Goal: Browse casually: Explore the website without a specific task or goal

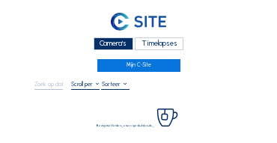
click at [102, 44] on div "Camera's" at bounding box center [114, 43] width 40 height 13
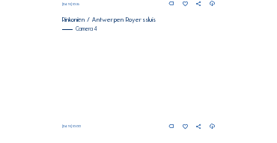
scroll to position [633, 0]
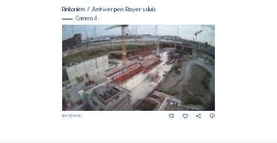
click at [171, 58] on img at bounding box center [139, 68] width 154 height 86
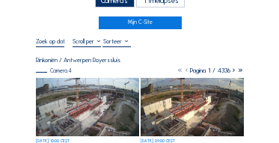
scroll to position [45, 0]
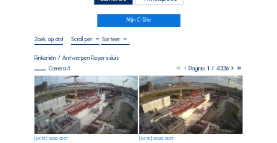
click at [85, 82] on img at bounding box center [85, 105] width 103 height 58
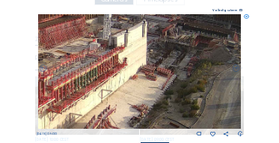
click at [186, 66] on img at bounding box center [140, 71] width 204 height 115
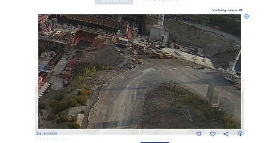
drag, startPoint x: 176, startPoint y: 97, endPoint x: 73, endPoint y: 85, distance: 103.2
click at [73, 85] on img at bounding box center [140, 71] width 204 height 115
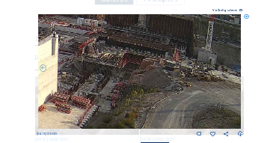
drag, startPoint x: 99, startPoint y: 79, endPoint x: 138, endPoint y: 94, distance: 42.0
click at [138, 94] on img at bounding box center [140, 71] width 204 height 115
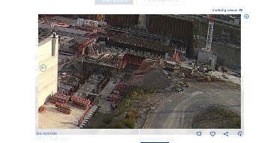
drag, startPoint x: 110, startPoint y: 91, endPoint x: 168, endPoint y: 100, distance: 58.2
click at [172, 100] on img at bounding box center [140, 71] width 204 height 115
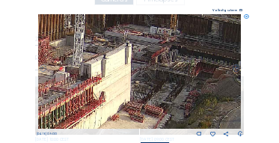
drag, startPoint x: 134, startPoint y: 94, endPoint x: 146, endPoint y: 94, distance: 12.0
click at [146, 94] on img at bounding box center [140, 71] width 204 height 115
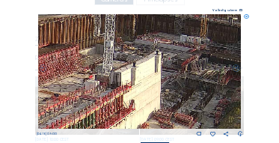
drag, startPoint x: 134, startPoint y: 85, endPoint x: 142, endPoint y: 88, distance: 8.8
click at [142, 88] on img at bounding box center [140, 71] width 204 height 115
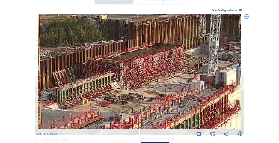
drag, startPoint x: 80, startPoint y: 86, endPoint x: 186, endPoint y: 86, distance: 105.6
click at [186, 86] on img at bounding box center [140, 71] width 204 height 115
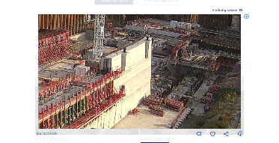
drag, startPoint x: 222, startPoint y: 81, endPoint x: 106, endPoint y: 67, distance: 116.2
click at [106, 67] on img at bounding box center [140, 71] width 204 height 115
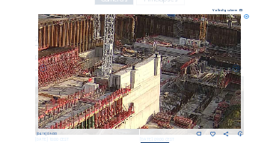
click at [148, 90] on img at bounding box center [140, 71] width 204 height 115
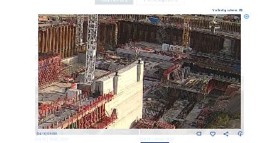
drag, startPoint x: 163, startPoint y: 91, endPoint x: 128, endPoint y: 87, distance: 34.7
click at [128, 87] on img at bounding box center [140, 71] width 204 height 115
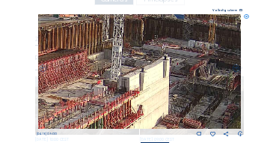
drag, startPoint x: 64, startPoint y: 61, endPoint x: 162, endPoint y: 62, distance: 98.1
click at [162, 62] on img at bounding box center [140, 71] width 204 height 115
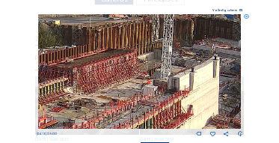
drag, startPoint x: 140, startPoint y: 55, endPoint x: 154, endPoint y: 52, distance: 13.7
click at [154, 52] on img at bounding box center [140, 71] width 204 height 115
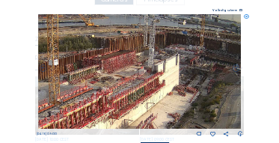
drag, startPoint x: 125, startPoint y: 77, endPoint x: 181, endPoint y: 47, distance: 63.7
click at [183, 46] on img at bounding box center [140, 71] width 204 height 115
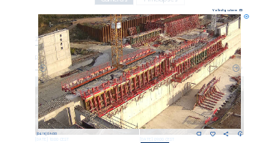
drag, startPoint x: 160, startPoint y: 62, endPoint x: 169, endPoint y: 53, distance: 12.7
click at [169, 53] on img at bounding box center [140, 71] width 204 height 115
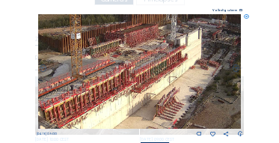
drag, startPoint x: 196, startPoint y: 49, endPoint x: 151, endPoint y: 64, distance: 48.1
click at [151, 64] on img at bounding box center [140, 71] width 204 height 115
drag, startPoint x: 174, startPoint y: 61, endPoint x: 160, endPoint y: 68, distance: 16.4
click at [160, 68] on img at bounding box center [140, 71] width 204 height 115
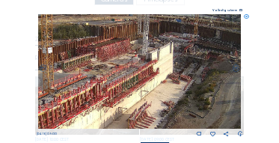
drag, startPoint x: 180, startPoint y: 67, endPoint x: 163, endPoint y: 71, distance: 17.1
click at [163, 71] on img at bounding box center [140, 71] width 204 height 115
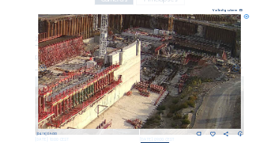
drag, startPoint x: 176, startPoint y: 75, endPoint x: 165, endPoint y: 77, distance: 11.5
click at [165, 77] on img at bounding box center [140, 71] width 204 height 115
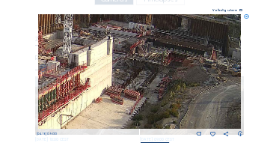
click at [151, 82] on img at bounding box center [140, 71] width 204 height 115
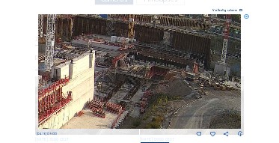
drag, startPoint x: 142, startPoint y: 82, endPoint x: 132, endPoint y: 84, distance: 10.6
click at [133, 84] on img at bounding box center [140, 71] width 204 height 115
